Goal: Communication & Community: Answer question/provide support

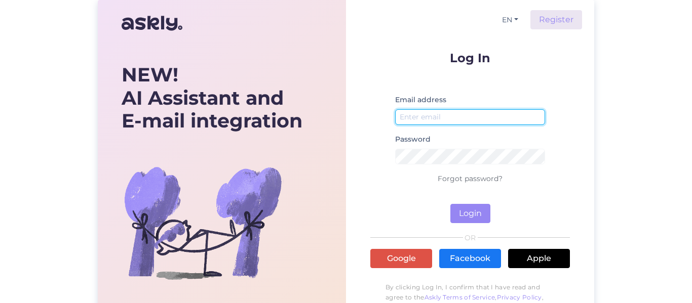
click at [464, 119] on input "email" at bounding box center [470, 117] width 150 height 16
type input "[PERSON_NAME][EMAIL_ADDRESS][PERSON_NAME][DOMAIN_NAME]"
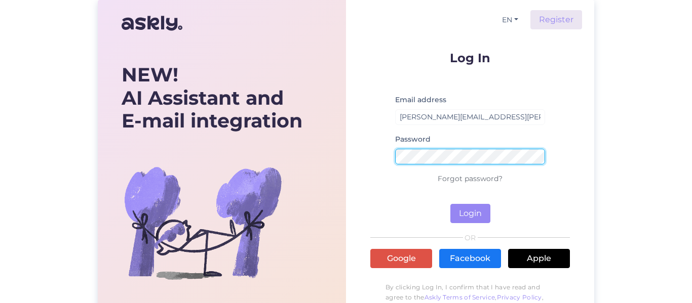
click at [450, 204] on button "Login" at bounding box center [470, 213] width 40 height 19
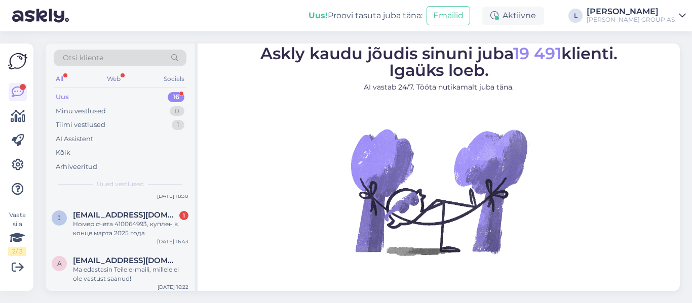
scroll to position [615, 0]
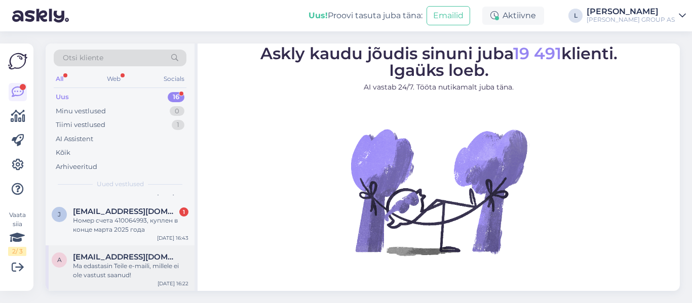
click at [134, 247] on div "a [EMAIL_ADDRESS][DOMAIN_NAME] Ma edastasin Teile e-maili, millele ei ole vastu…" at bounding box center [120, 269] width 149 height 46
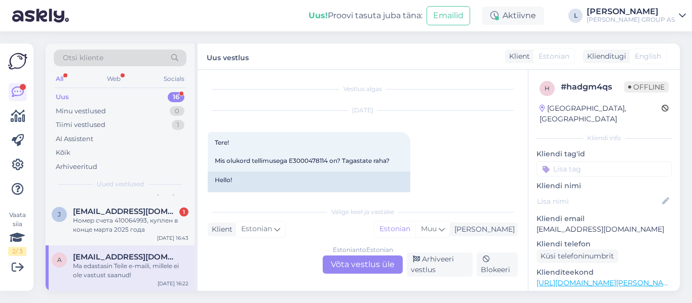
scroll to position [0, 0]
drag, startPoint x: 329, startPoint y: 164, endPoint x: 292, endPoint y: 164, distance: 36.5
click at [292, 164] on span "Tere! Mis olukord tellimusega E3000478114 on? Tagastate raha?" at bounding box center [302, 153] width 175 height 26
copy span "E3000478114"
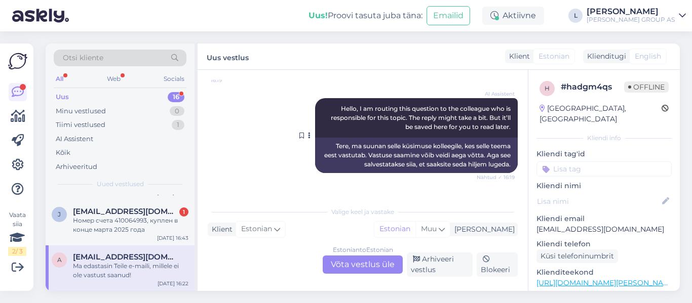
scroll to position [194, 0]
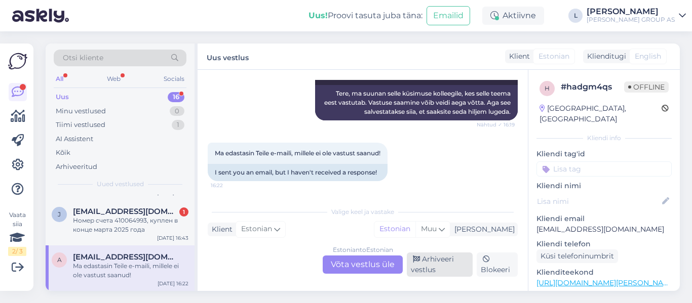
click at [427, 266] on div "Arhiveeri vestlus" at bounding box center [440, 265] width 66 height 24
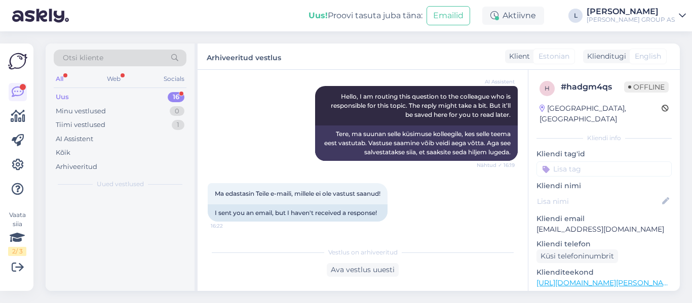
scroll to position [154, 0]
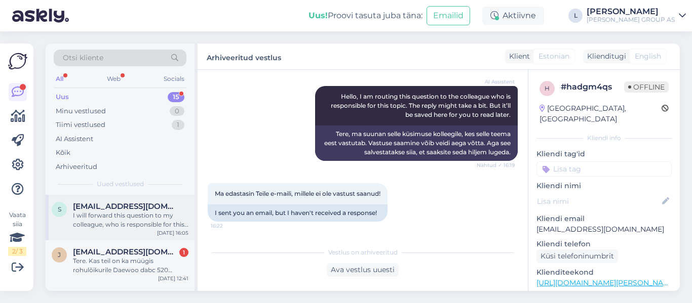
click at [126, 220] on div "I will forward this question to my colleague, who is responsible for this. The …" at bounding box center [130, 220] width 115 height 18
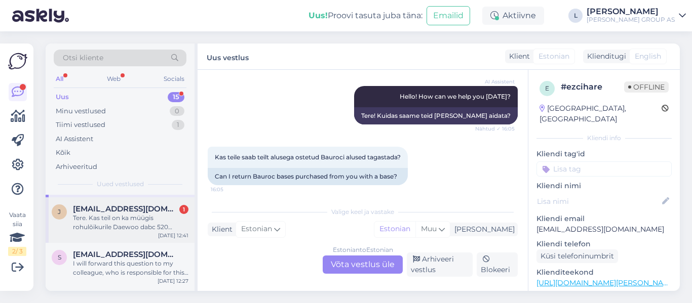
scroll to position [101, 0]
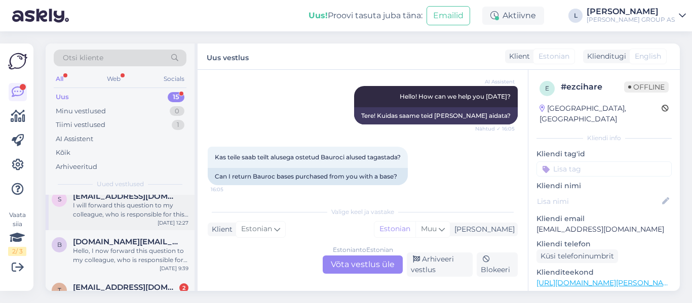
click at [105, 210] on div "I will forward this question to my colleague, who is responsible for this. The …" at bounding box center [130, 210] width 115 height 18
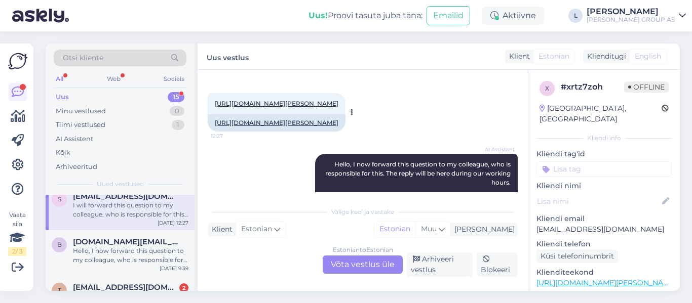
click at [338, 104] on link "[URL][DOMAIN_NAME][PERSON_NAME]" at bounding box center [277, 104] width 124 height 8
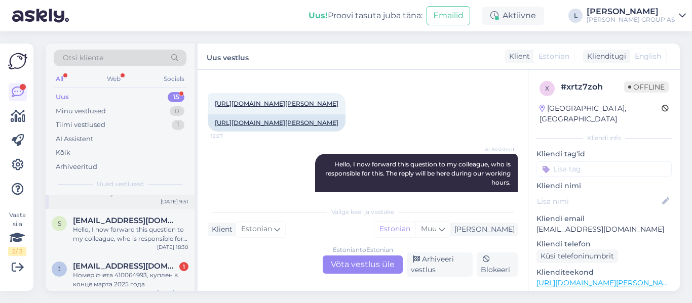
scroll to position [569, 0]
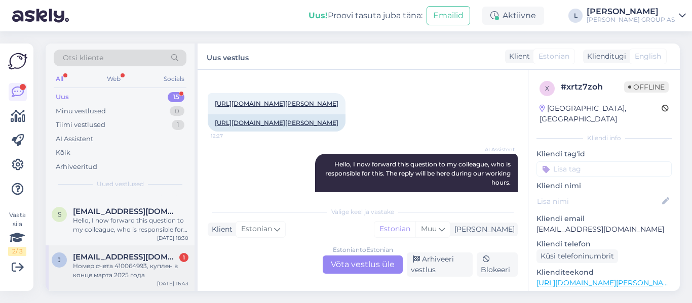
click at [128, 274] on div "Номер счета 410064993, куплен в конце марта 2025 года" at bounding box center [130, 271] width 115 height 18
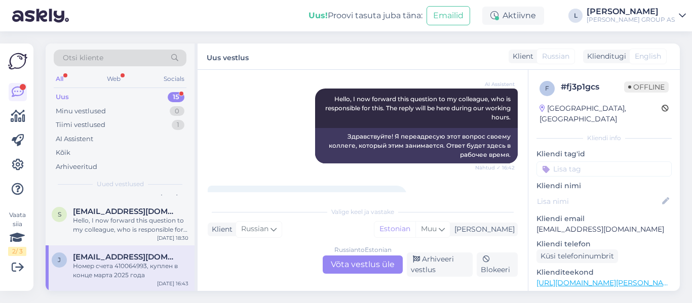
scroll to position [258, 0]
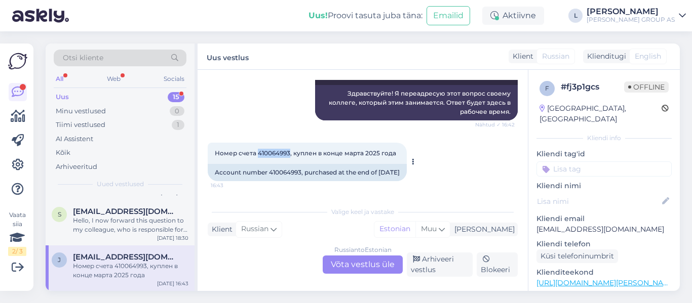
drag, startPoint x: 290, startPoint y: 143, endPoint x: 258, endPoint y: 144, distance: 31.9
click at [258, 149] on span "Номер счета 410064993, куплен в конце марта 2025 года" at bounding box center [305, 153] width 181 height 8
copy span "410064993"
drag, startPoint x: 656, startPoint y: 221, endPoint x: 537, endPoint y: 218, distance: 119.1
click at [537, 224] on p "[EMAIL_ADDRESS][DOMAIN_NAME]" at bounding box center [603, 229] width 135 height 11
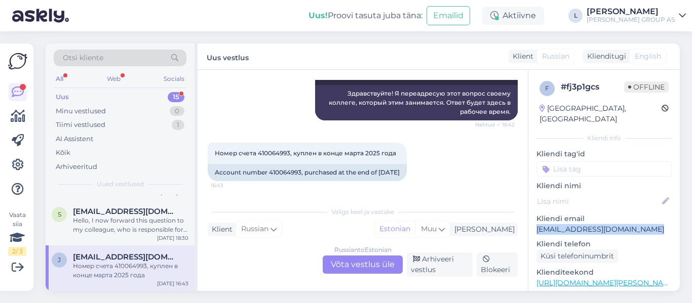
copy p "[EMAIL_ADDRESS][DOMAIN_NAME]"
click at [359, 258] on div "Russian to Estonian Võta vestlus üle" at bounding box center [363, 265] width 80 height 18
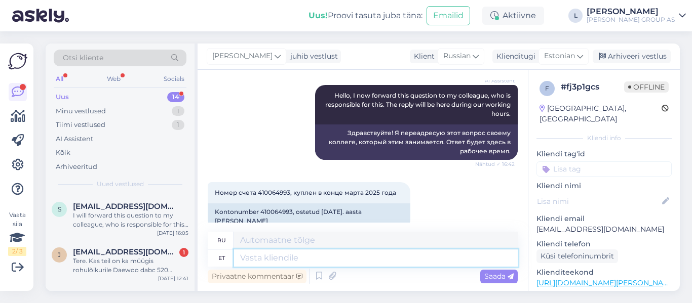
click at [328, 260] on textarea at bounding box center [376, 258] width 284 height 17
paste textarea "Midea boilerite garantii: POS Elektroonika oü [STREET_ADDRESS] T.[PHONE_NUMBER]…"
type textarea "Midea boilerite garantii: POS Elektroonika oü [STREET_ADDRESS] T.[PHONE_NUMBER]…"
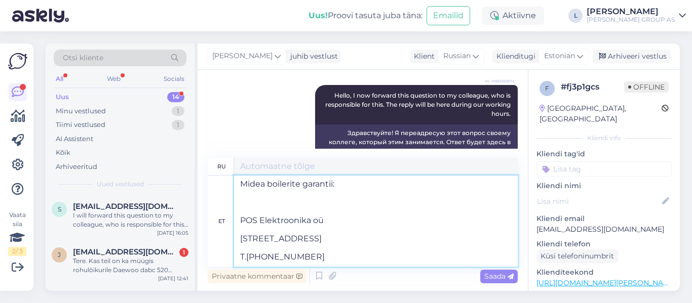
scroll to position [249, 0]
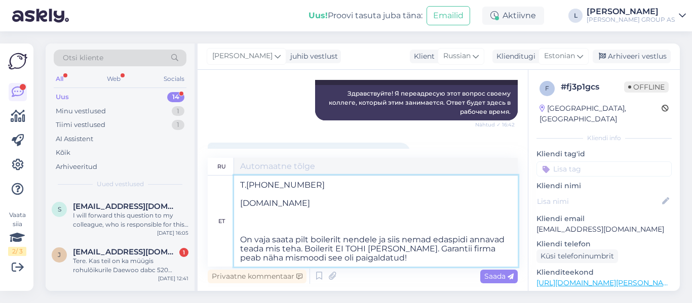
type textarea "Гарантия на котел Midea: POS Elektroonika oü [STREET_ADDRESS] T.[PHONE_NUMBER] …"
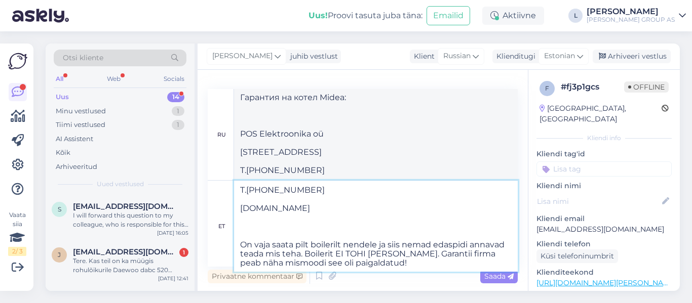
click at [258, 226] on textarea "Midea boilerite garantii: POS Elektroonika oü [STREET_ADDRESS] T.[PHONE_NUMBER]…" at bounding box center [376, 226] width 284 height 91
type textarea "Midea boilerite garantii: POS Elektroonika oü [STREET_ADDRESS] T.[PHONE_NUMBER]…"
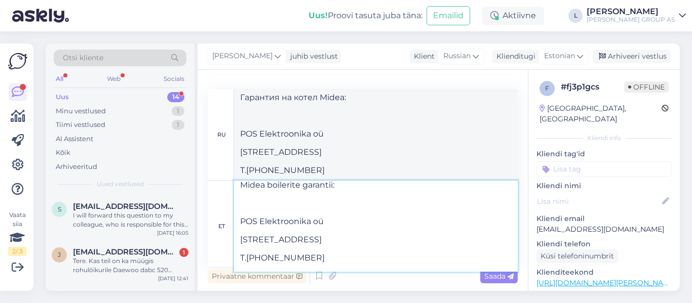
scroll to position [0, 0]
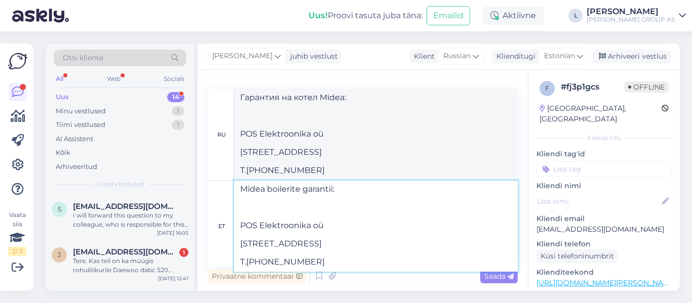
type textarea "Гарантия на котел Midea: POS Elektroonika oü [STREET_ADDRESS] T.[PHONE_NUMBER] …"
click at [251, 218] on textarea "Midea boilerite garantii: POS Elektroonika oü [STREET_ADDRESS] T.[PHONE_NUMBER]…" at bounding box center [376, 226] width 284 height 91
type textarea "Midea boilerite garantii: POS Elektroonika oü [STREET_ADDRESS] T.[PHONE_NUMBER]…"
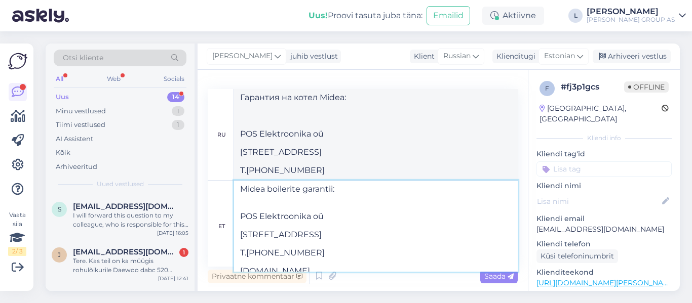
click at [242, 196] on textarea "Midea boilerite garantii: POS Elektroonika oü [STREET_ADDRESS] T.[PHONE_NUMBER]…" at bounding box center [376, 226] width 284 height 91
type textarea "Гарантия на котел Midea: POS Elektroonika oü [STREET_ADDRESS] T.[PHONE_NUMBER] …"
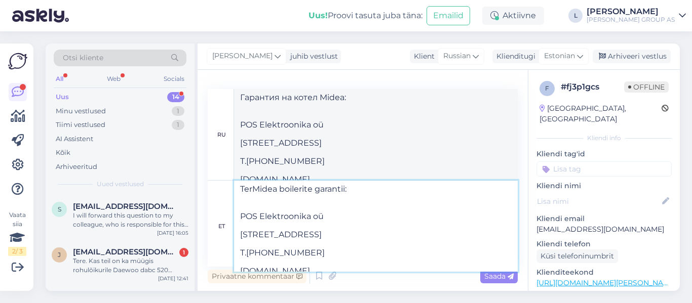
type textarea "TereMidea boilerite garantii: POS Elektroonika oü [STREET_ADDRESS] T.[PHONE_NUM…"
type textarea "Здравствуйте, гарантия на [GEOGRAPHIC_DATA]: POS Elektroonika oü [STREET_ADDRES…"
type textarea "Tere.Midea boilerite garantii: POS Elektroonika oü [STREET_ADDRESS] T.[PHONE_NU…"
type textarea "Tere.Midea : POS Elektroonika oü [STREET_ADDRESS] T.[PHONE_NUMBER] [DOMAIN_NAME…"
click at [250, 215] on textarea "Tere.Midea boilerite garantii: POS Elektroonika oü [STREET_ADDRESS] T.[PHONE_NU…" at bounding box center [376, 226] width 284 height 91
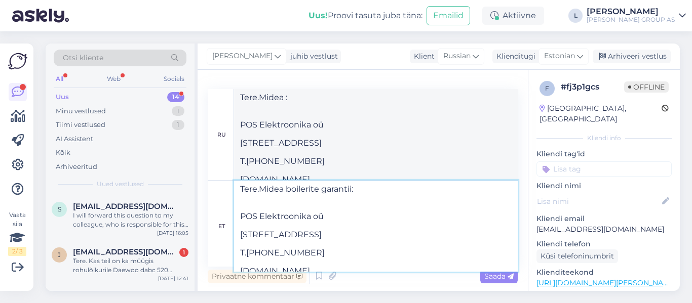
type textarea "Tere.Midea boilerite garantii: POS Elektroonika oü [STREET_ADDRESS] T.[PHONE_NU…"
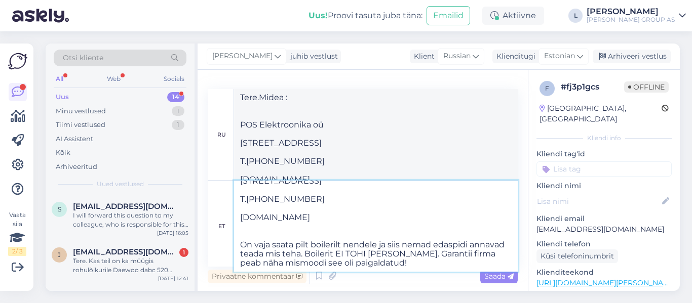
scroll to position [54, 0]
type textarea "Tere.Midea : POS Elektroonika oü [STREET_ADDRESS] T.[PHONE_NUMBER] [DOMAIN_NAME…"
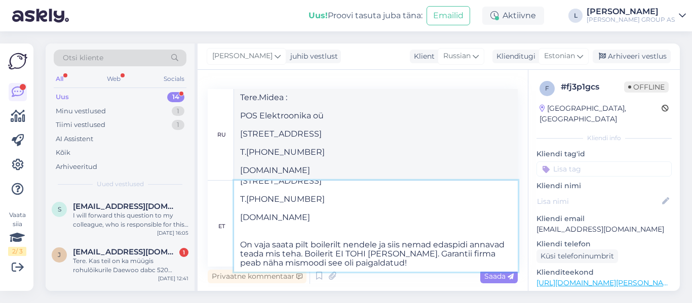
click at [281, 235] on textarea "Tere.Midea boilerite garantii: POS Elektroonika oü [STREET_ADDRESS] T.[PHONE_NU…" at bounding box center [376, 226] width 284 height 91
type textarea "Tere.Midea boilerite garantii: POS Elektroonika oü [STREET_ADDRESS] T.[PHONE_NU…"
type textarea "Tere.Midea Гарантия на котел Midea: POS Elektroonika oü [STREET_ADDRESS] T.[PHO…"
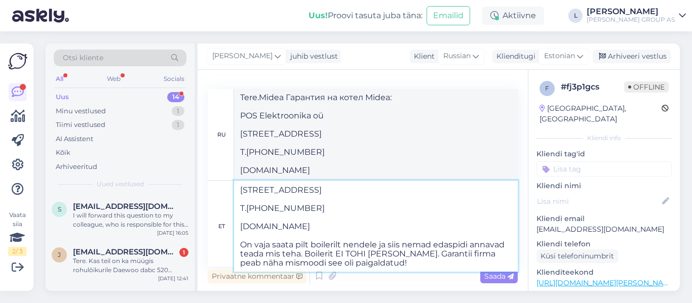
drag, startPoint x: 283, startPoint y: 262, endPoint x: 275, endPoint y: 264, distance: 9.0
click at [275, 264] on textarea "Tere.Midea boilerite garantii: POS Elektroonika oü [STREET_ADDRESS] T.[PHONE_NU…" at bounding box center [376, 226] width 284 height 91
drag, startPoint x: 343, startPoint y: 251, endPoint x: 405, endPoint y: 241, distance: 62.6
click at [405, 241] on textarea "Tere.Midea boilerite garantii: POS Elektroonika oü [STREET_ADDRESS] T.[PHONE_NU…" at bounding box center [376, 226] width 284 height 91
type textarea "Tere.Midea boilerite garantii: POS Elektroonika oü [STREET_ADDRESS] T.[PHONE_NU…"
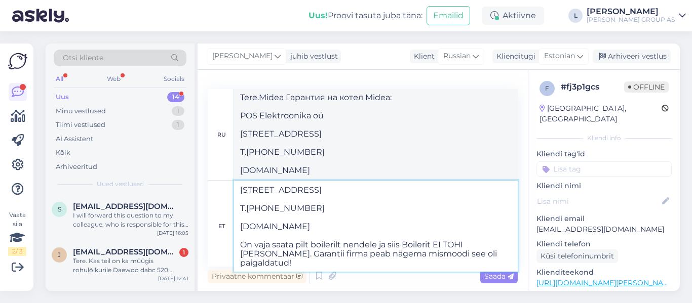
scroll to position [35, 0]
type textarea "Tere.Midea Гарантия на котел Midea: POS Elektroonika oü [STREET_ADDRESS] T.[PHO…"
drag, startPoint x: 402, startPoint y: 257, endPoint x: 269, endPoint y: 248, distance: 133.0
click at [269, 248] on textarea "Tere.Midea boilerite garantii: POS Elektroonika oü [STREET_ADDRESS] T.[PHONE_NU…" at bounding box center [376, 226] width 284 height 91
type textarea "Tere.Midea boilerite garantii: POS Elektroonika oü [STREET_ADDRESS] T.[PHONE_NU…"
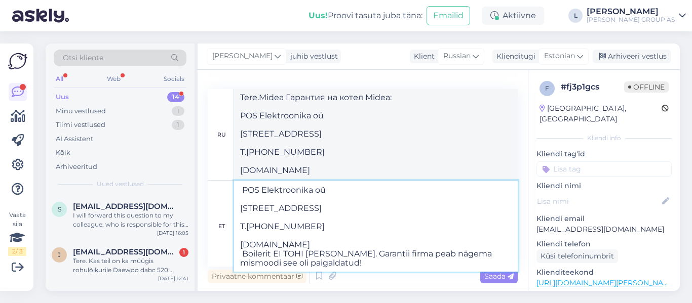
scroll to position [26, 0]
type textarea "Tere.Midea Гарантия на котел Midea: POS Elektroonika oü [STREET_ADDRESS] T.[PHO…"
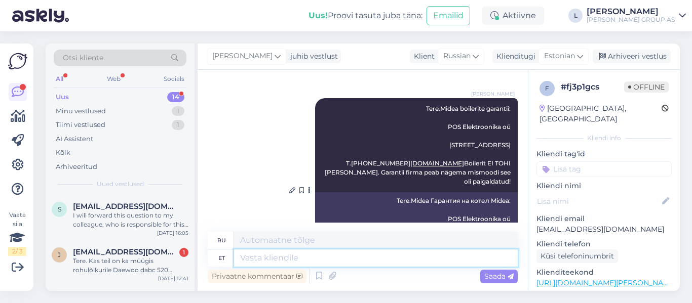
scroll to position [483, 0]
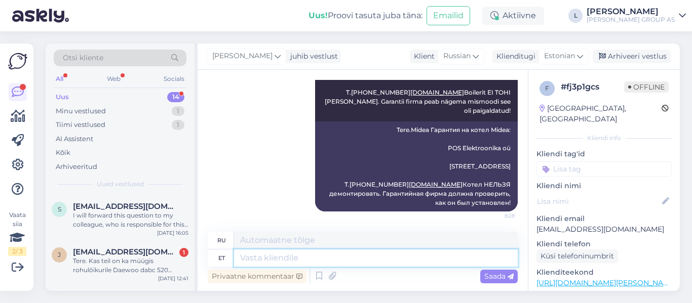
click at [353, 263] on textarea at bounding box center [376, 258] width 284 height 17
paste textarea "nemad edaspidi annavad teada mis teha."
type textarea "nemad edaspidi annavad teada mis teha."
type textarea "Они скажут вам, что делать дальше."
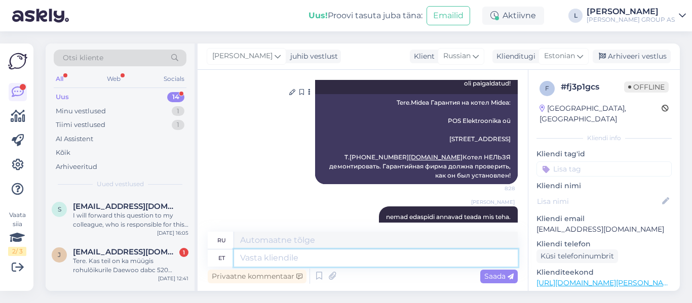
scroll to position [544, 0]
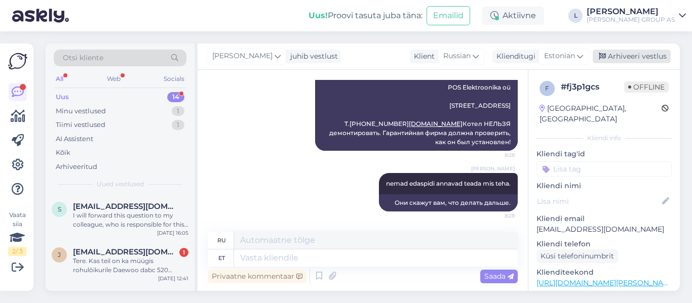
click at [632, 60] on div "Arhiveeri vestlus" at bounding box center [632, 57] width 78 height 14
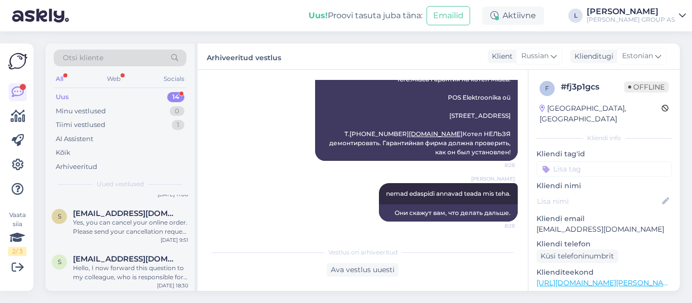
scroll to position [524, 0]
click at [98, 259] on span "[EMAIL_ADDRESS][DOMAIN_NAME]" at bounding box center [125, 257] width 105 height 9
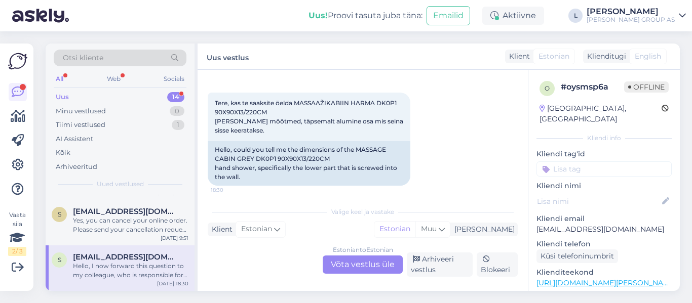
scroll to position [32, 0]
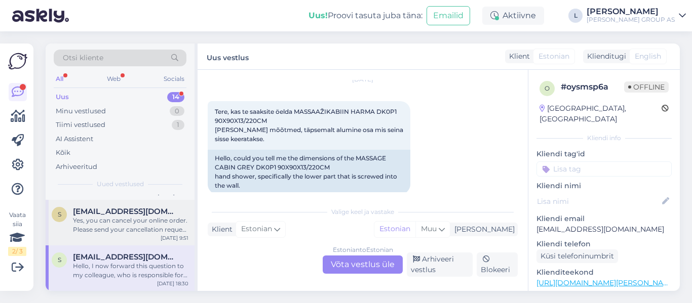
click at [123, 226] on div "Yes, you can cancel your online order. Please send your cancellation request wi…" at bounding box center [130, 225] width 115 height 18
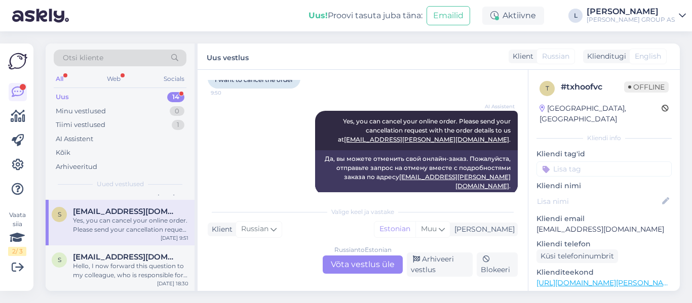
scroll to position [210, 0]
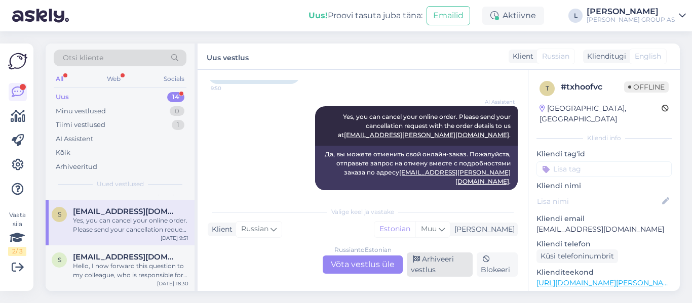
click at [444, 272] on div "Arhiveeri vestlus" at bounding box center [440, 265] width 66 height 24
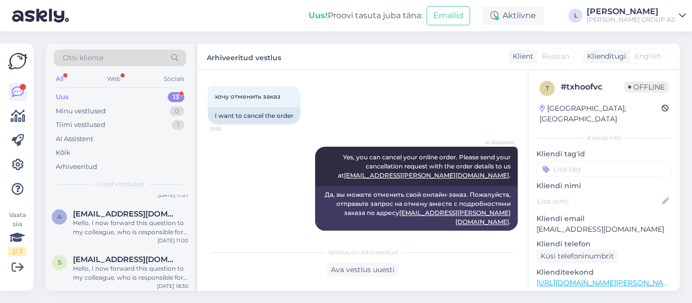
scroll to position [478, 0]
click at [140, 233] on div "Hello, I now forward this question to my colleague, who is responsible for this…" at bounding box center [130, 225] width 115 height 18
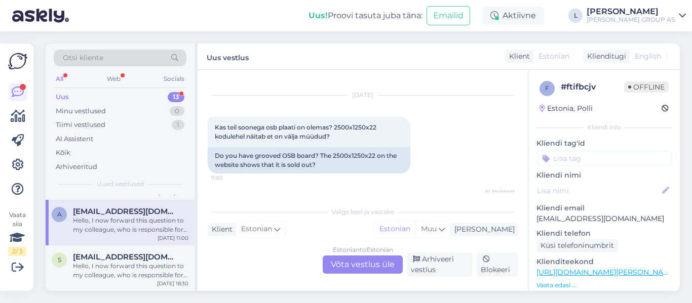
scroll to position [0, 0]
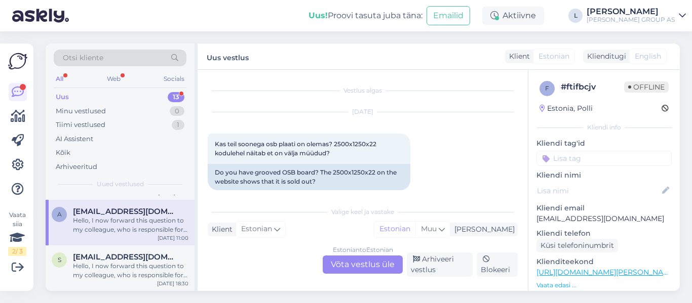
click at [366, 265] on div "Estonian to Estonian Võta vestlus üle" at bounding box center [363, 265] width 80 height 18
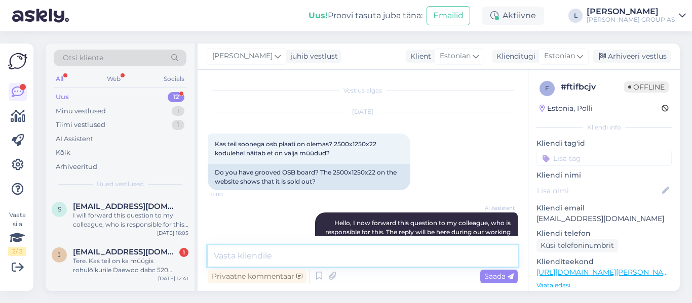
click at [364, 260] on textarea at bounding box center [363, 256] width 310 height 21
type textarea "Tere, kahjuks hetkel ei ole pakkuda"
click at [490, 282] on div "Saada" at bounding box center [498, 277] width 37 height 14
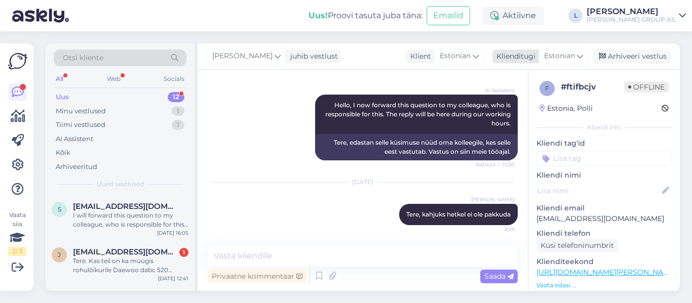
click at [602, 51] on div "Arhiveeri vestlus" at bounding box center [632, 57] width 78 height 14
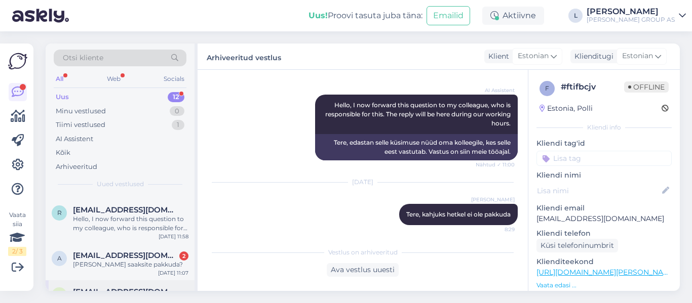
scroll to position [382, 0]
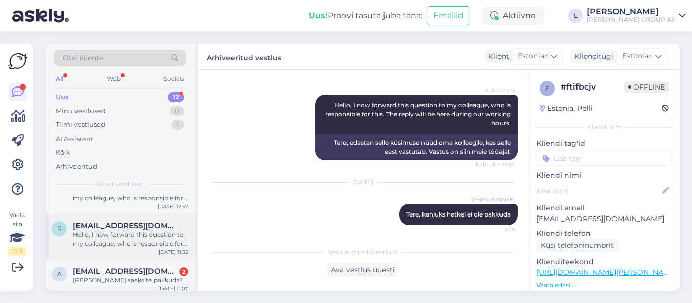
click at [137, 238] on div "Hello, I now forward this question to my colleague, who is responsible for this…" at bounding box center [130, 239] width 115 height 18
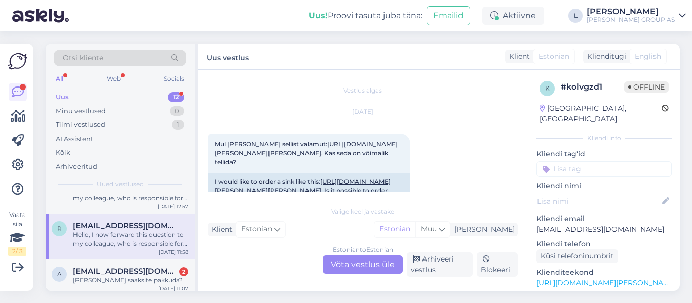
scroll to position [51, 0]
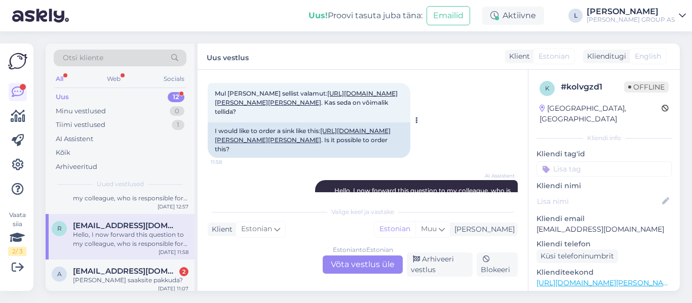
click at [255, 106] on link "[URL][DOMAIN_NAME][PERSON_NAME][PERSON_NAME]" at bounding box center [306, 98] width 183 height 17
click at [366, 264] on div "Estonian to Estonian Võta vestlus üle" at bounding box center [363, 265] width 80 height 18
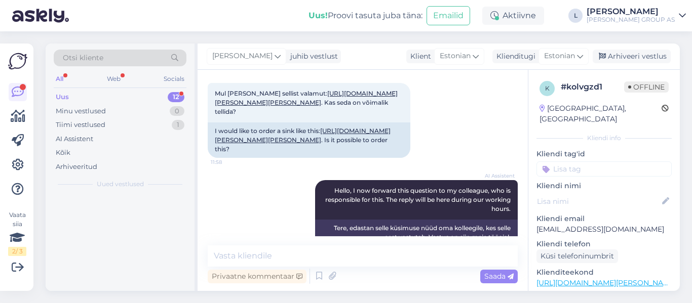
scroll to position [0, 0]
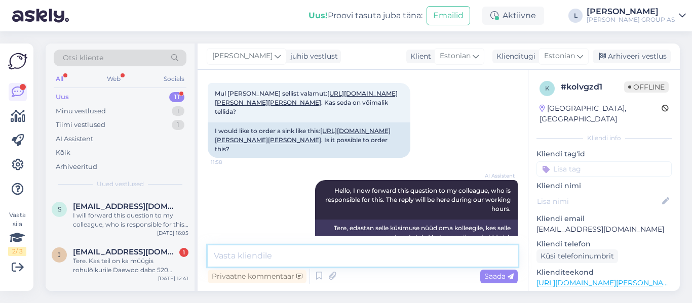
click at [347, 254] on textarea at bounding box center [363, 256] width 310 height 21
type textarea "Tere, kahjuks toode on hankija sortimendist väljas."
click at [502, 277] on span "Saada" at bounding box center [498, 276] width 29 height 9
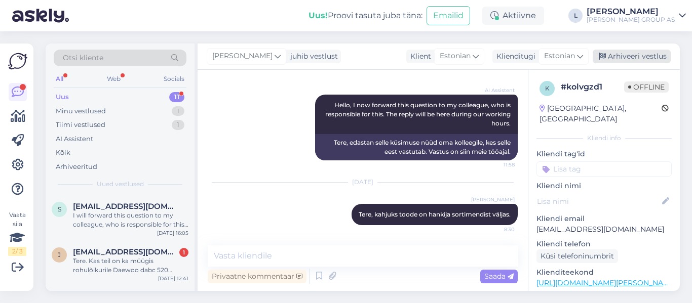
click at [650, 51] on div "Arhiveeri vestlus" at bounding box center [632, 57] width 78 height 14
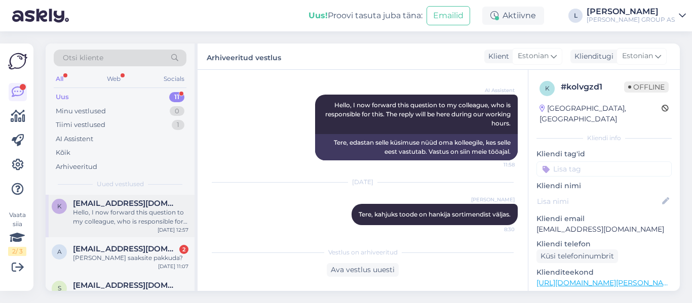
scroll to position [336, 0]
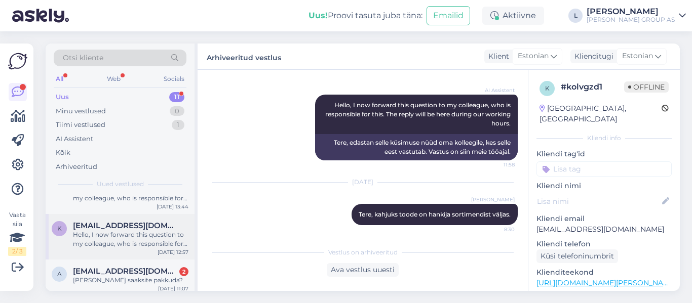
click at [132, 231] on div "Hello, I now forward this question to my colleague, who is responsible for this…" at bounding box center [130, 239] width 115 height 18
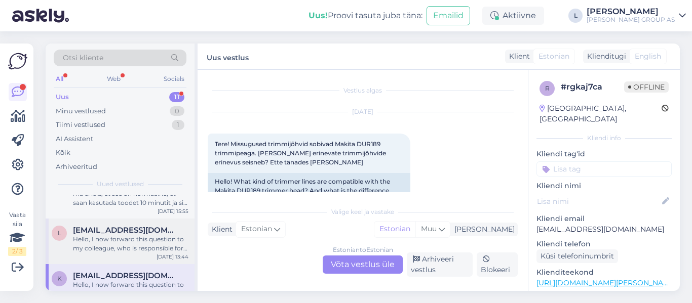
scroll to position [286, 0]
click at [153, 246] on div "Hello, I now forward this question to my colleague, who is responsible for this…" at bounding box center [130, 245] width 115 height 18
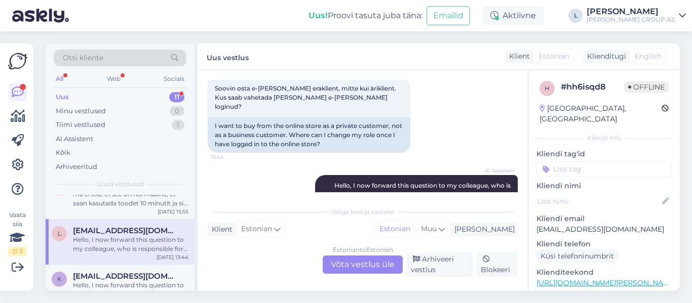
scroll to position [5, 0]
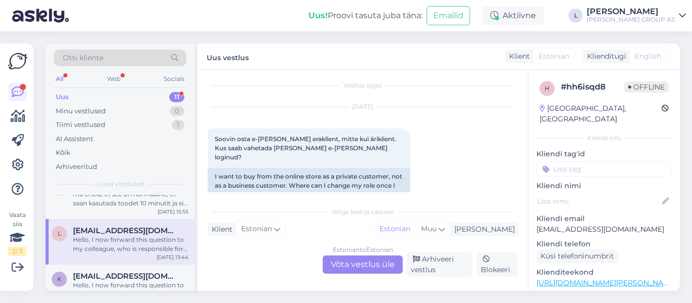
click at [362, 267] on div "Estonian to Estonian Võta vestlus üle" at bounding box center [363, 265] width 80 height 18
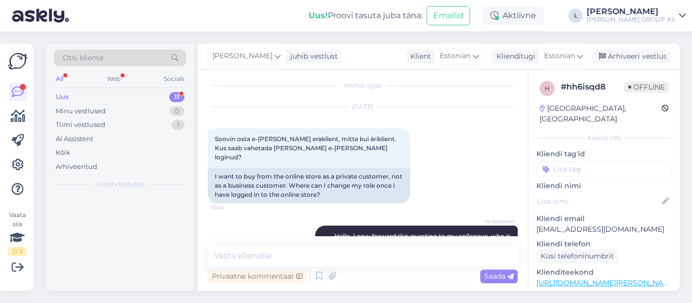
scroll to position [0, 0]
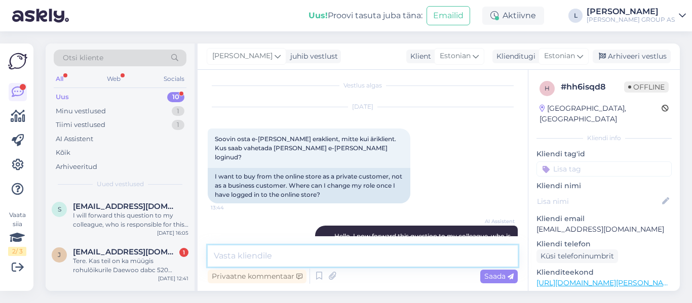
click at [349, 263] on textarea at bounding box center [363, 256] width 310 height 21
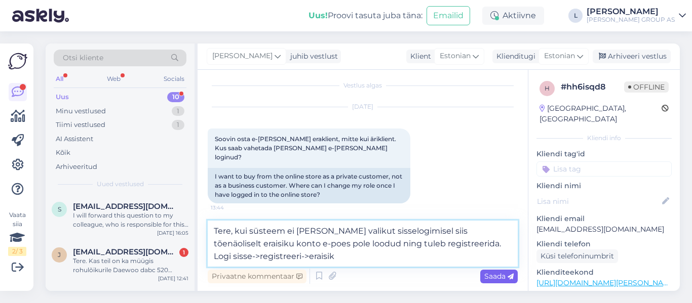
type textarea "Tere, kui süsteem ei [PERSON_NAME] valikut sisselogimisel siis tõenäoliselt era…"
click at [489, 281] on span "Saada" at bounding box center [498, 276] width 29 height 9
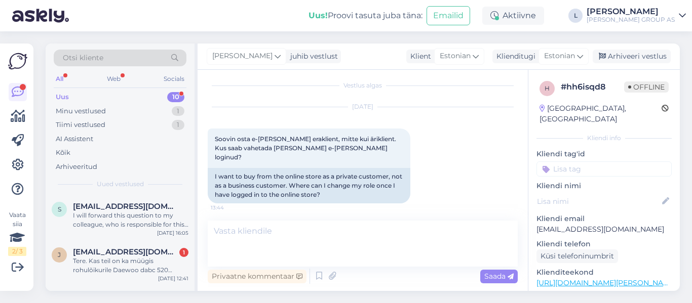
scroll to position [145, 0]
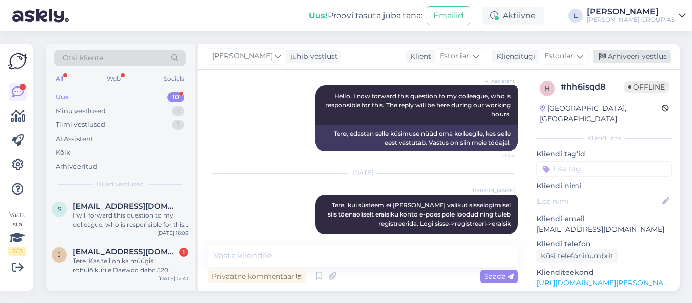
click at [657, 57] on div "Arhiveeri vestlus" at bounding box center [632, 57] width 78 height 14
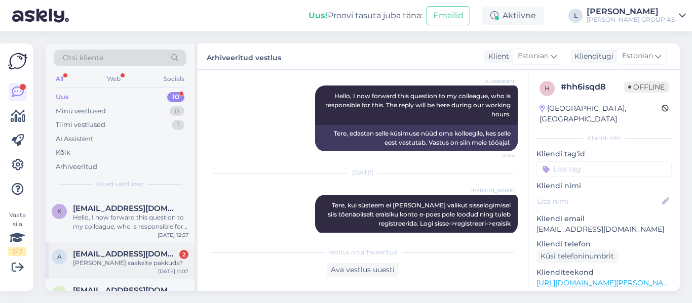
scroll to position [291, 0]
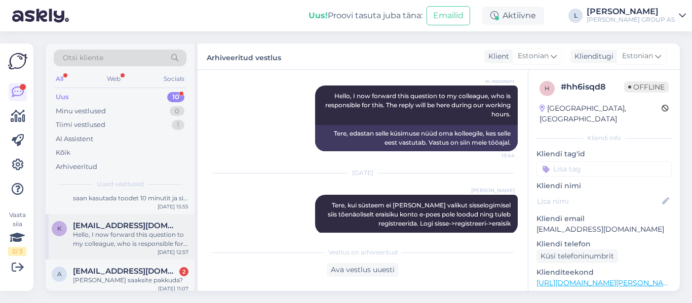
click at [81, 232] on div "Hello, I now forward this question to my colleague, who is responsible for this…" at bounding box center [130, 239] width 115 height 18
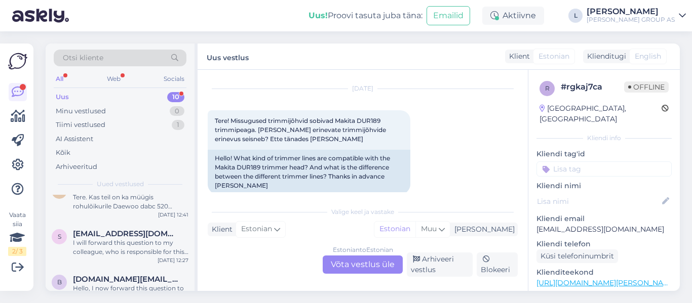
scroll to position [88, 0]
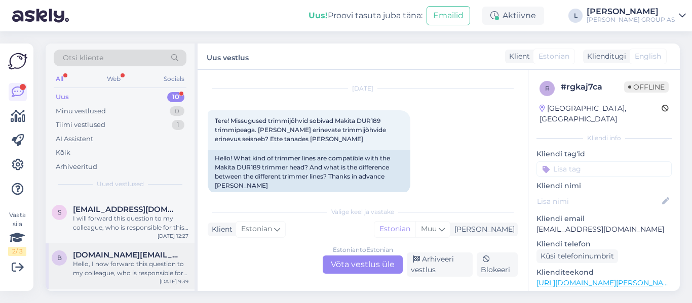
click at [140, 256] on span "[DOMAIN_NAME][EMAIL_ADDRESS][DOMAIN_NAME]" at bounding box center [125, 255] width 105 height 9
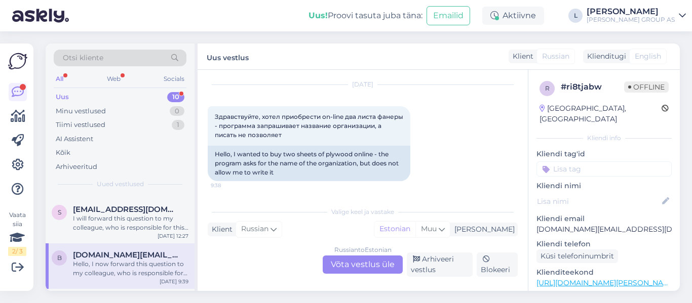
scroll to position [23, 0]
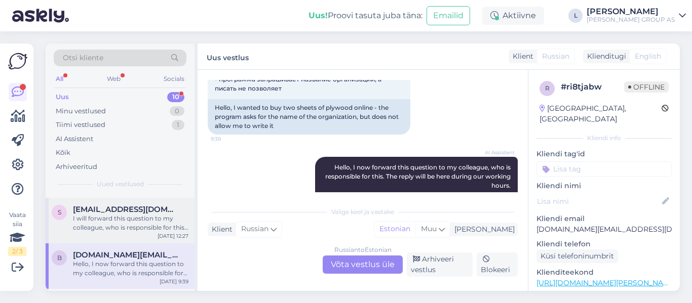
click at [115, 211] on span "[EMAIL_ADDRESS][DOMAIN_NAME]" at bounding box center [125, 209] width 105 height 9
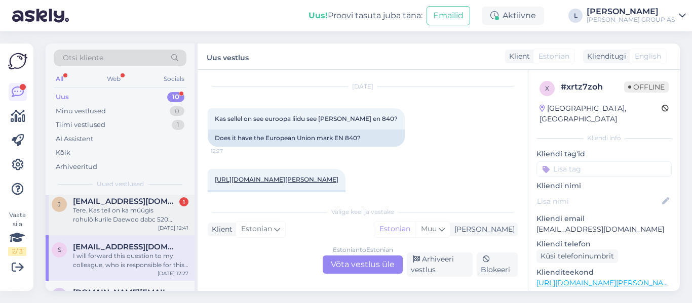
scroll to position [0, 0]
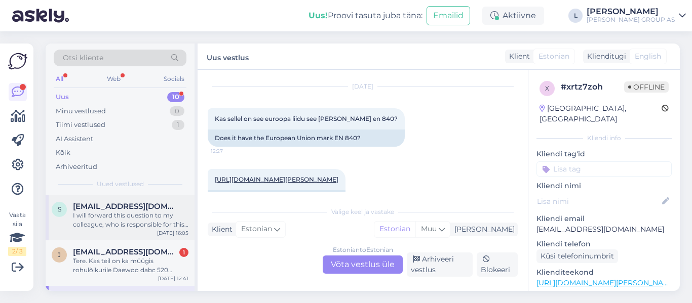
click at [128, 210] on span "[EMAIL_ADDRESS][DOMAIN_NAME]" at bounding box center [125, 206] width 105 height 9
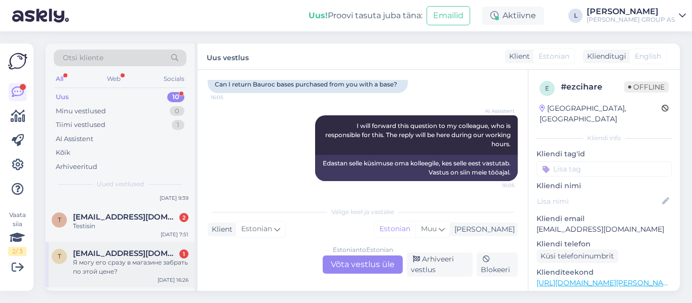
scroll to position [148, 0]
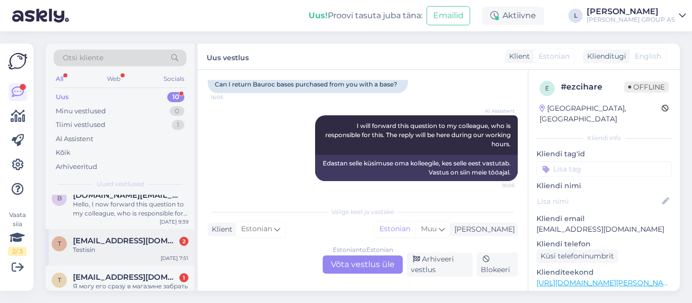
click at [93, 250] on div "Testisin" at bounding box center [130, 250] width 115 height 9
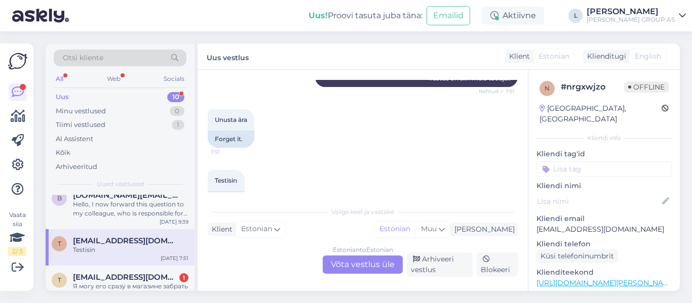
scroll to position [684, 0]
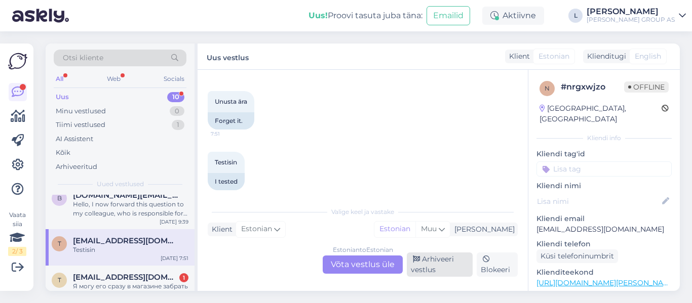
click at [427, 260] on div "Arhiveeri vestlus" at bounding box center [440, 265] width 66 height 24
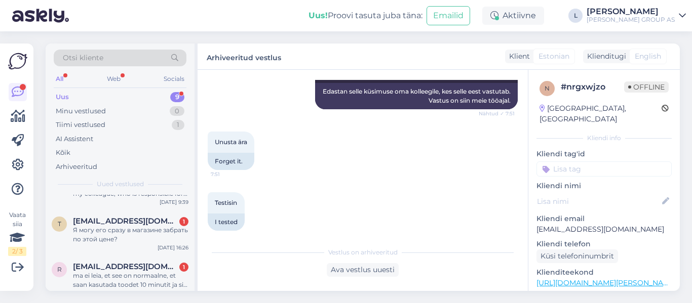
scroll to position [213, 0]
click at [106, 235] on div "Я могу его сразу в магазине забрать по этой цене?" at bounding box center [130, 235] width 115 height 18
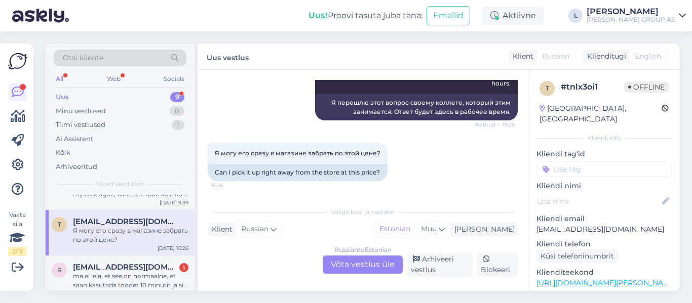
click at [346, 262] on div "Russian to Estonian Võta vestlus üle" at bounding box center [363, 265] width 80 height 18
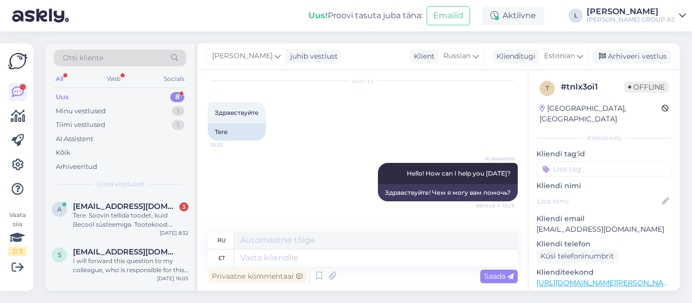
scroll to position [82, 0]
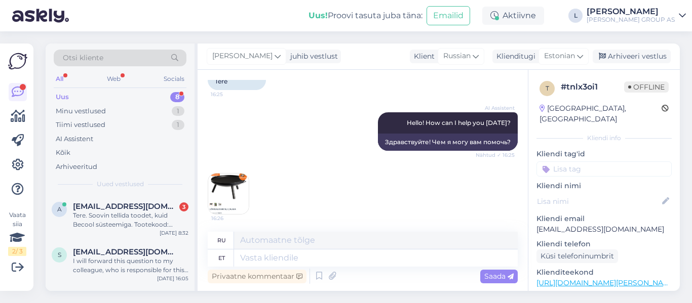
click at [231, 190] on img at bounding box center [228, 194] width 41 height 41
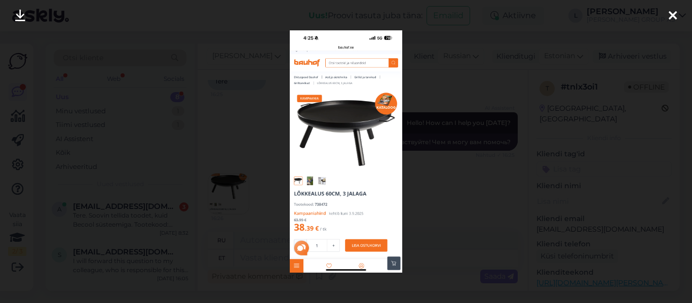
click at [440, 189] on div at bounding box center [346, 151] width 692 height 303
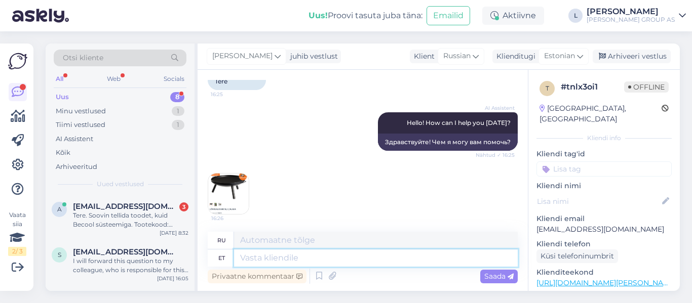
click at [308, 260] on textarea at bounding box center [376, 258] width 284 height 17
type textarea "Tere, j"
type textarea "Привет,"
type textarea "Tere, jah"
type textarea "Привет, да."
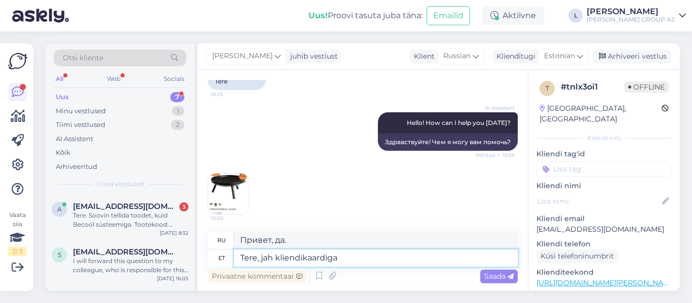
type textarea "Tere, jah kliendikaardiga k"
type textarea "Здравствуйте, да, с картой лояльности."
type textarea "Tere, jah kliendikaardiga kaupluses on"
type textarea "Здравствуйте, да, с картой лояльности в магазине"
type textarea "Tere, jah kliendikaardiga kaupluses on sama"
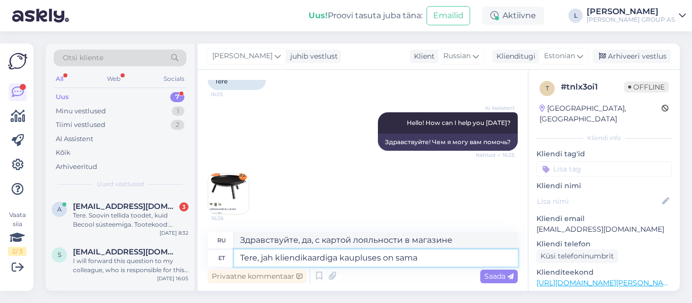
type textarea "Здравствуйте, да, то же самое в магазине с картой лояльности."
type textarea "Tere, jah kliendikaardiga kaupluses on sama hin"
type textarea "Здравствуйте, да, в магазине с картой лояльности цена такая же."
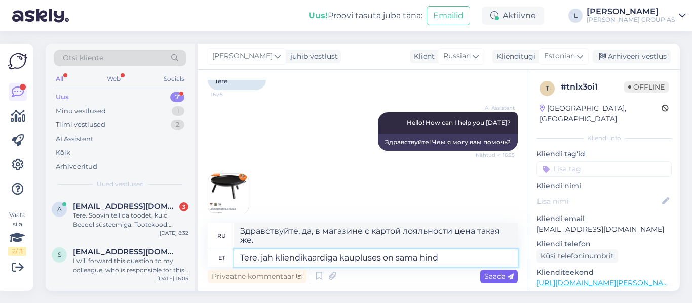
type textarea "Tere, jah kliendikaardiga kaupluses on sama hind"
click at [512, 276] on icon at bounding box center [511, 277] width 6 height 6
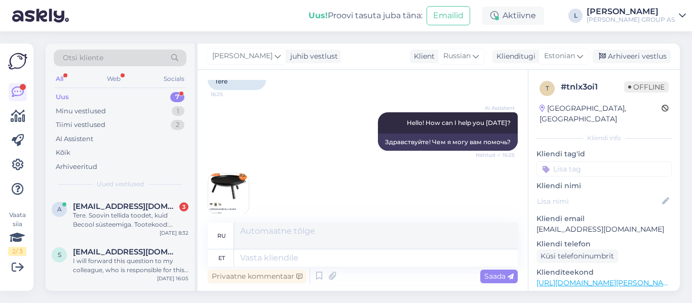
scroll to position [325, 0]
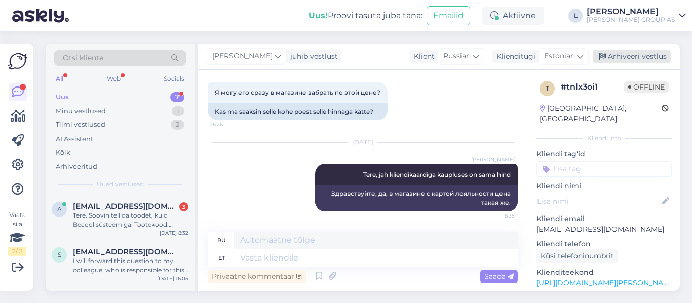
click at [632, 56] on div "Arhiveeri vestlus" at bounding box center [632, 57] width 78 height 14
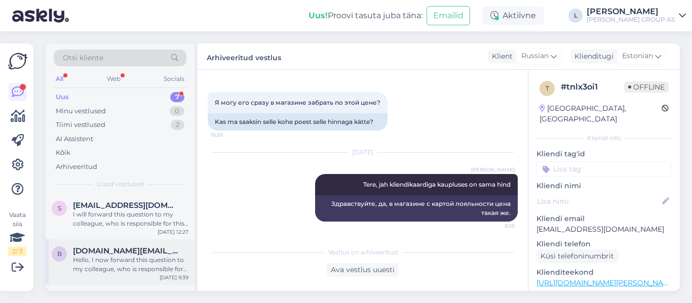
scroll to position [122, 0]
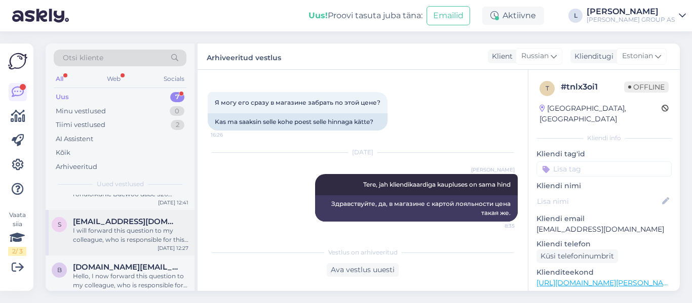
click at [84, 236] on div "I will forward this question to my colleague, who is responsible for this. The …" at bounding box center [130, 235] width 115 height 18
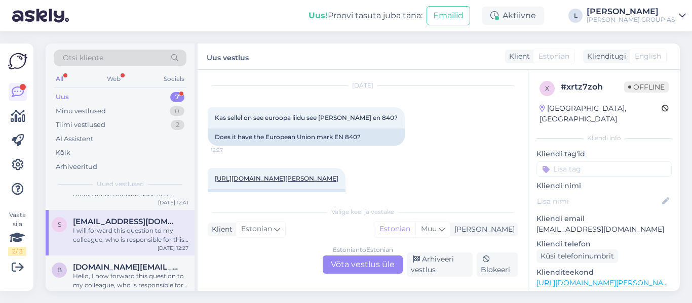
scroll to position [25, 0]
click at [106, 271] on span "[DOMAIN_NAME][EMAIL_ADDRESS][DOMAIN_NAME]" at bounding box center [125, 267] width 105 height 9
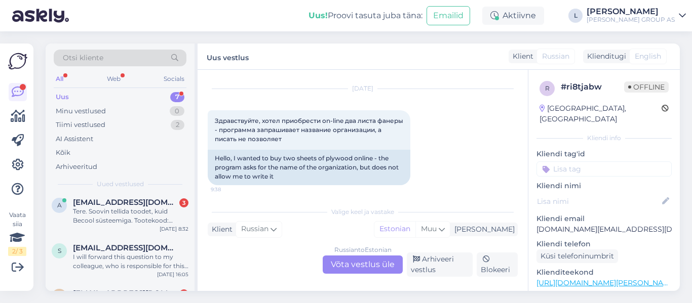
scroll to position [0, 0]
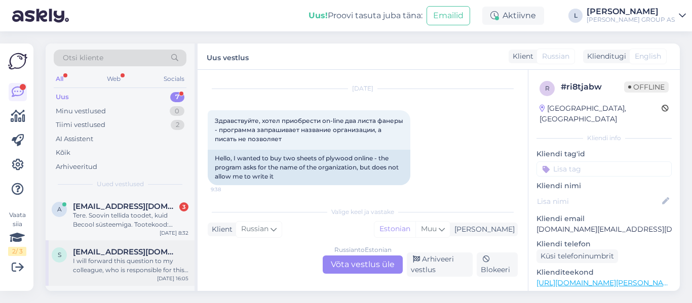
click at [123, 258] on div "I will forward this question to my colleague, who is responsible for this. The …" at bounding box center [130, 266] width 115 height 18
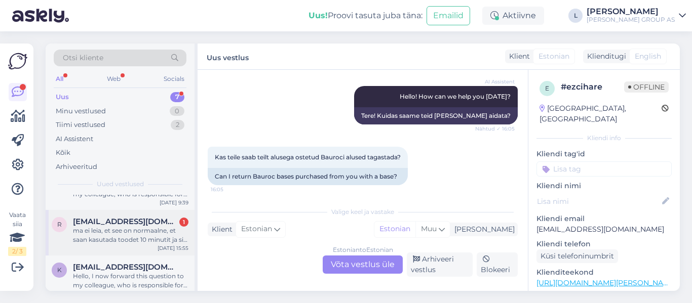
scroll to position [223, 0]
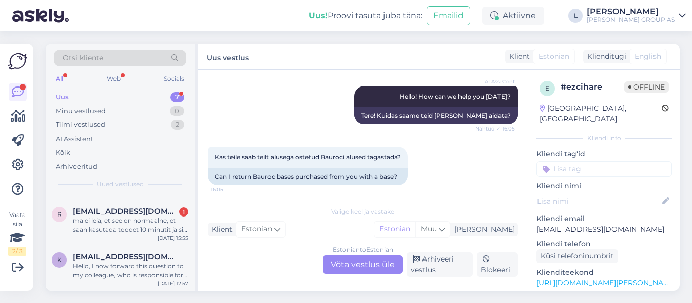
click at [267, 275] on div "Estonian to Estonian Võta vestlus üle Arhiveeri vestlus Blokeeri" at bounding box center [363, 265] width 310 height 24
click at [641, 9] on div "[PERSON_NAME]" at bounding box center [631, 12] width 88 height 8
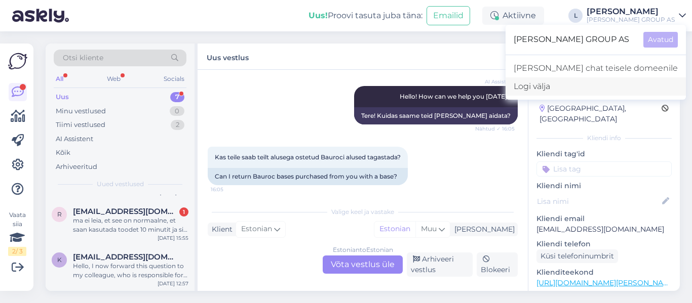
click at [591, 83] on div "Logi välja" at bounding box center [595, 86] width 180 height 18
